Goal: Find specific page/section: Find specific page/section

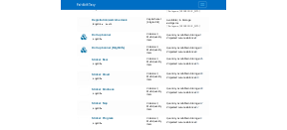
scroll to position [1741, 0]
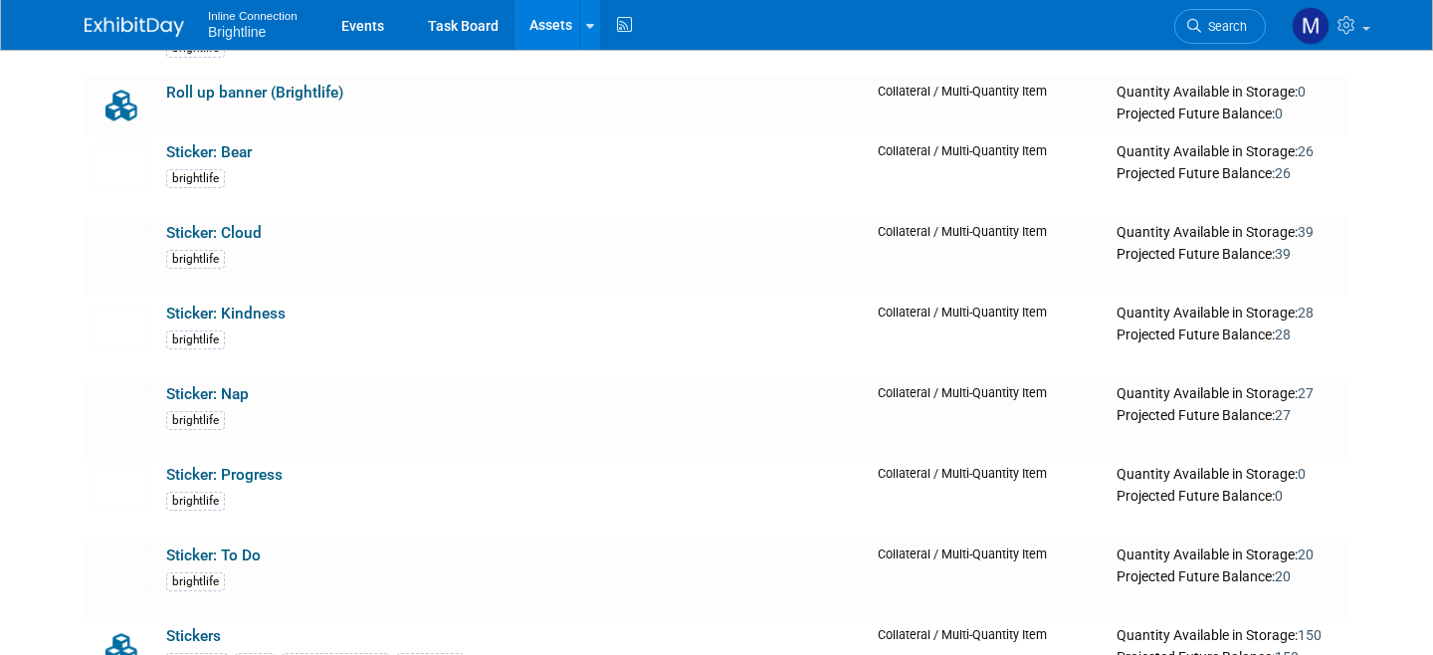
click at [743, 28] on div "Inline Connection Brightline Events Task Board Assets New Asset Search Assets B…" at bounding box center [717, 25] width 1264 height 50
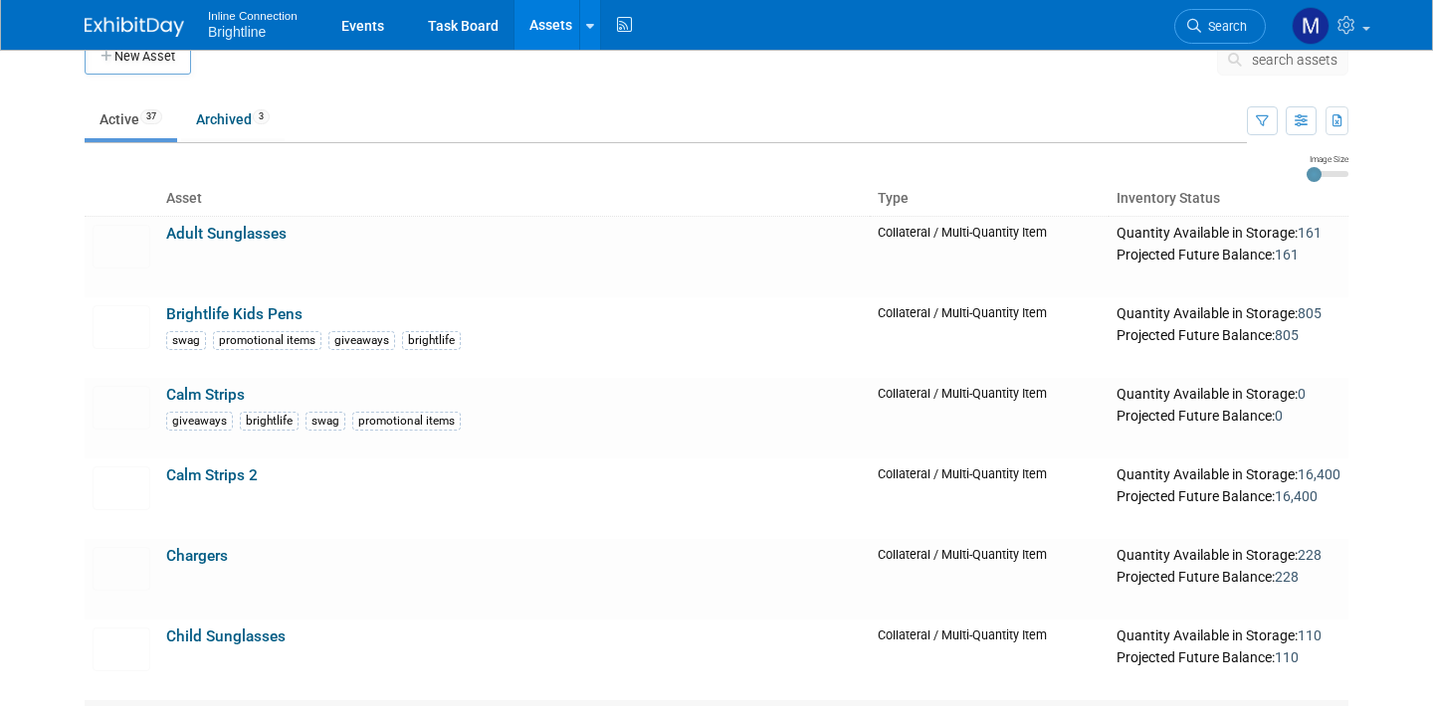
scroll to position [0, 0]
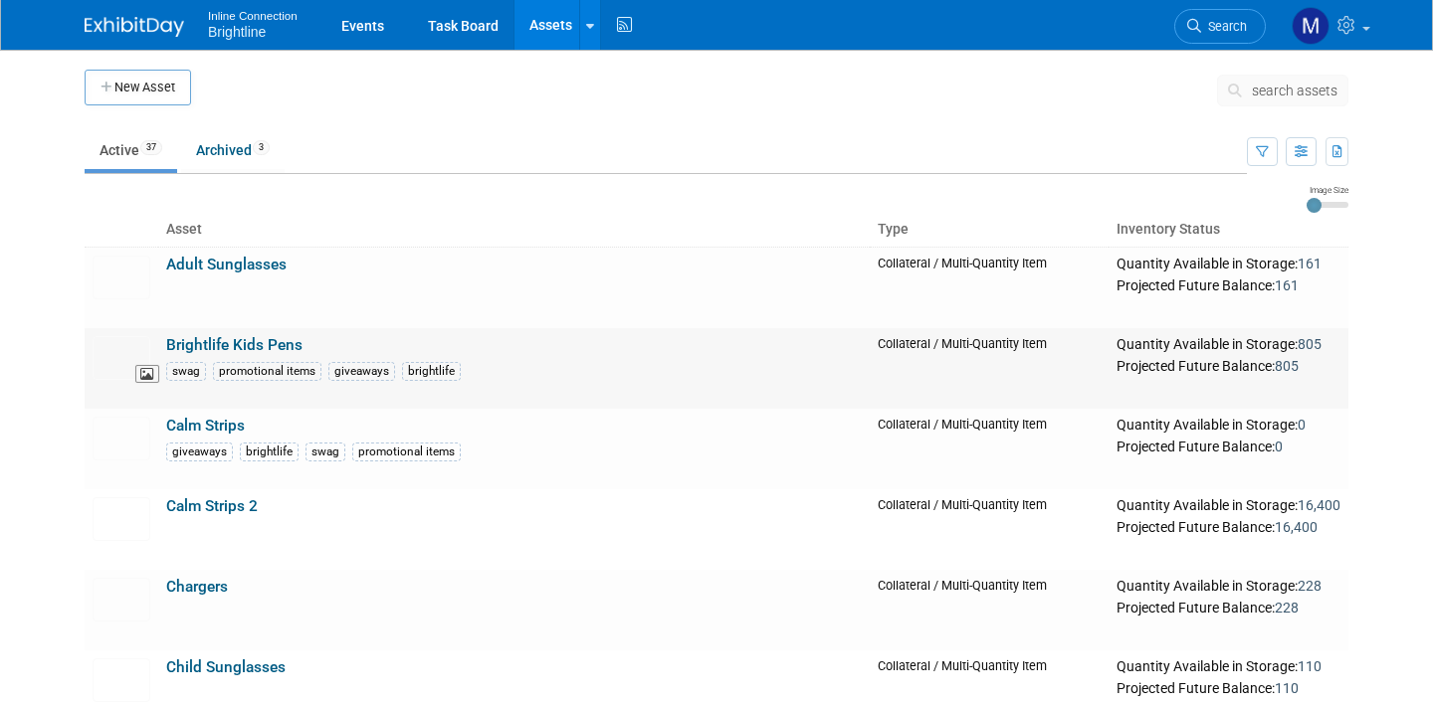
click at [123, 360] on img at bounding box center [122, 358] width 58 height 44
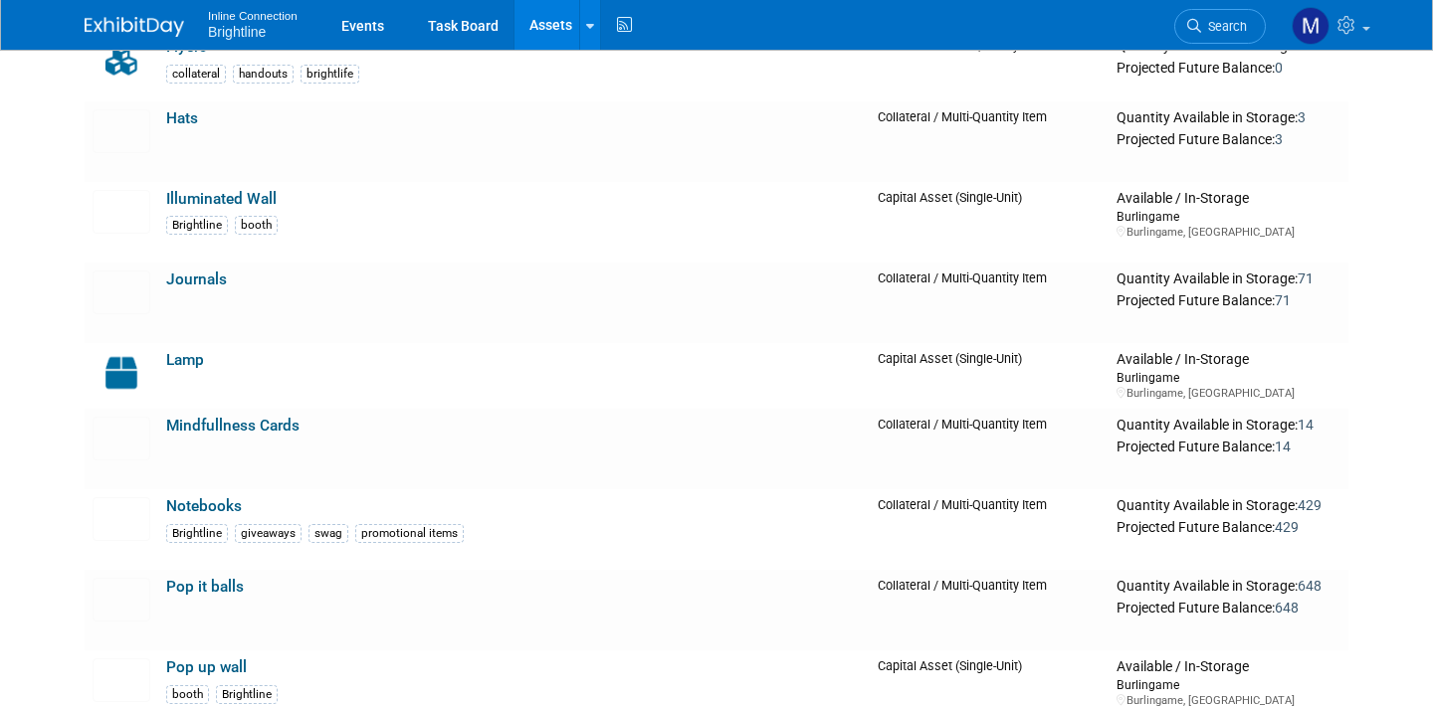
scroll to position [789, 0]
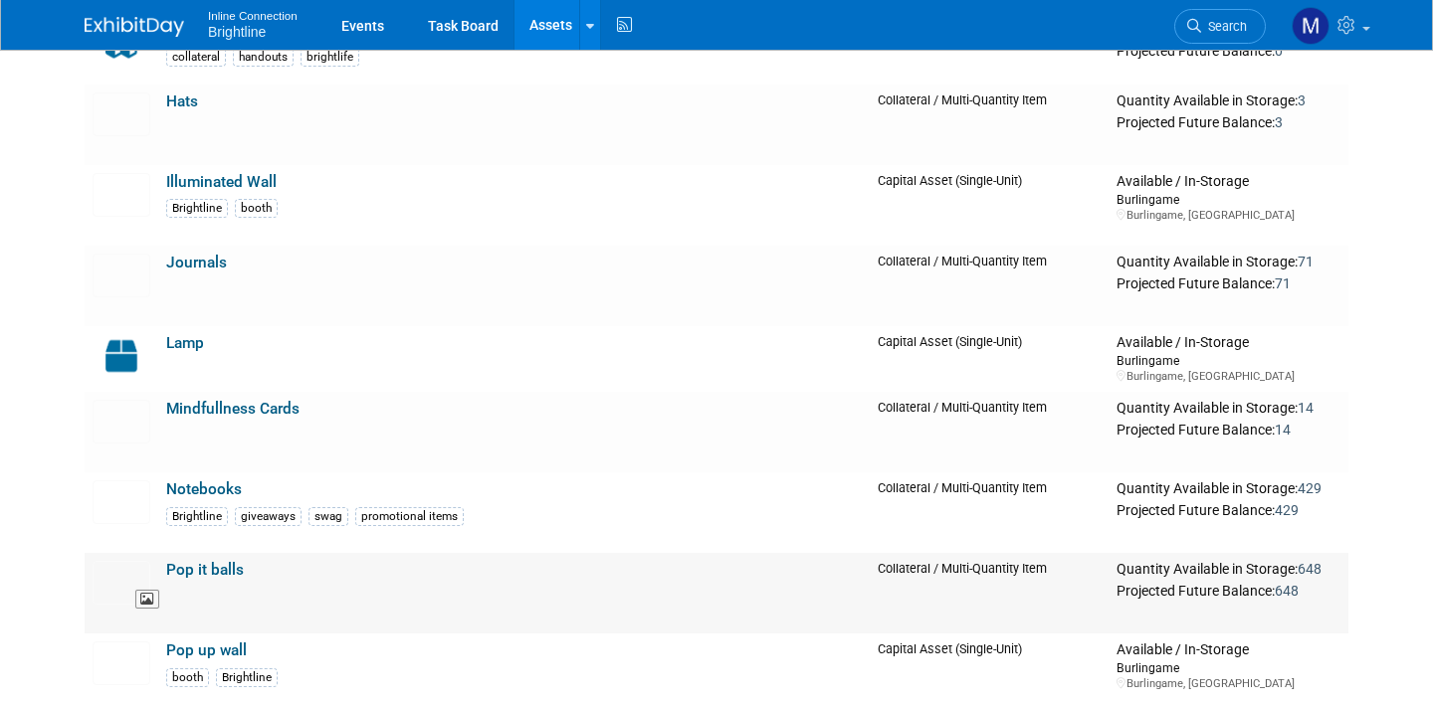
click at [129, 573] on img at bounding box center [122, 583] width 58 height 44
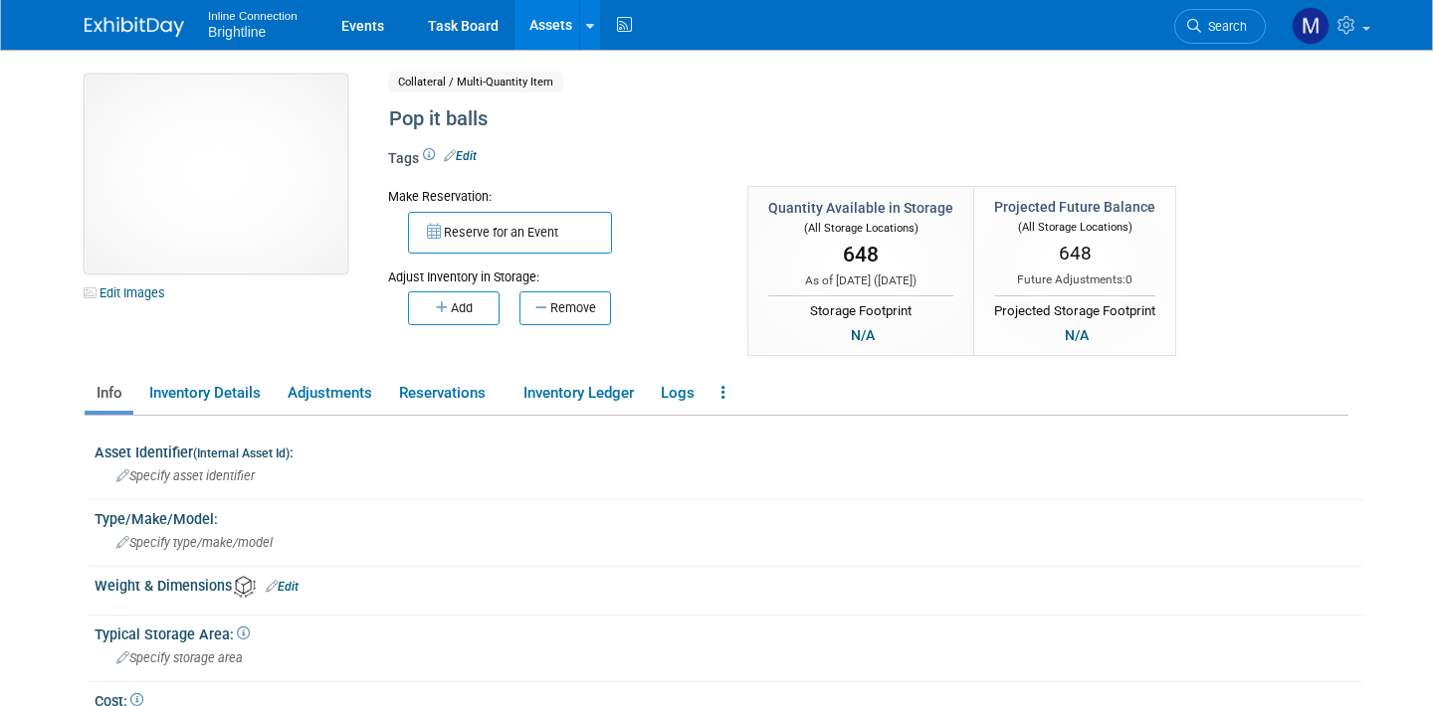
click at [166, 174] on img at bounding box center [216, 174] width 263 height 199
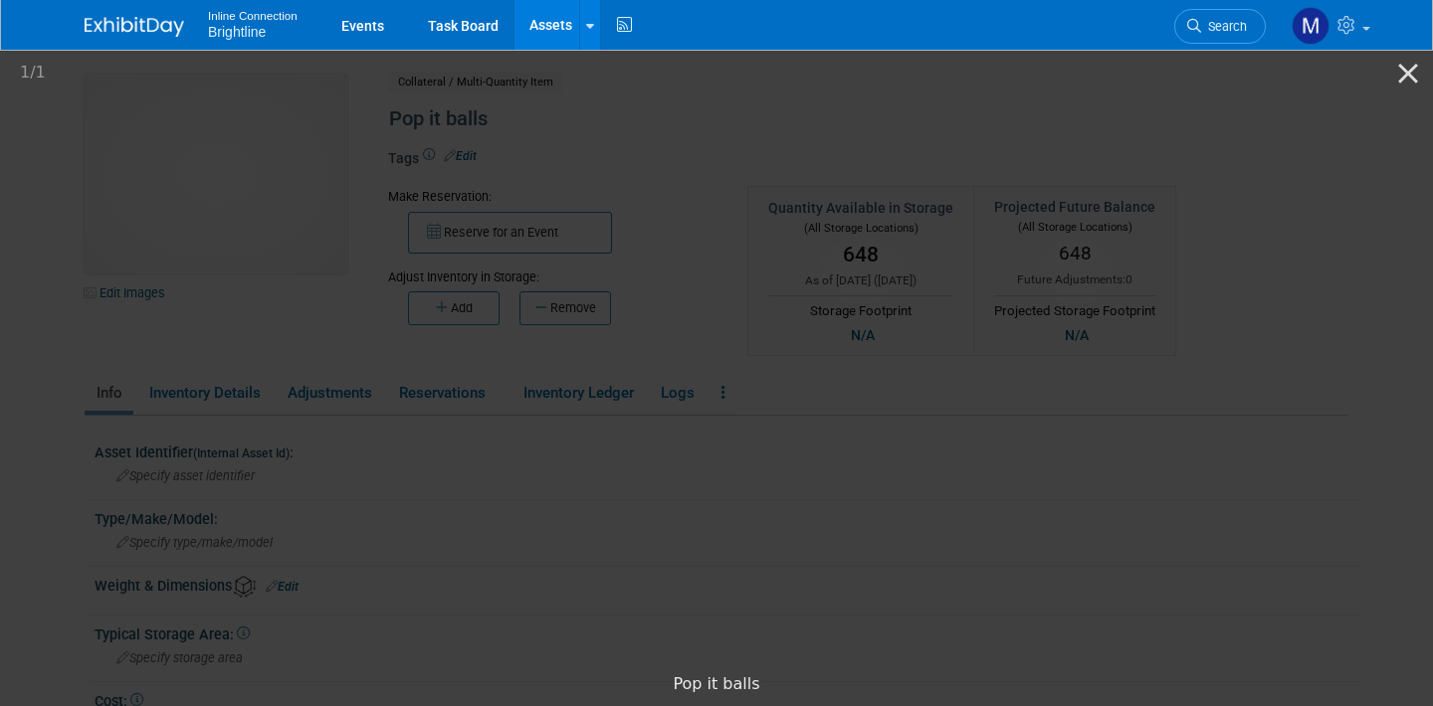
click at [1290, 188] on picture at bounding box center [716, 355] width 1433 height 617
